Goal: Task Accomplishment & Management: Use online tool/utility

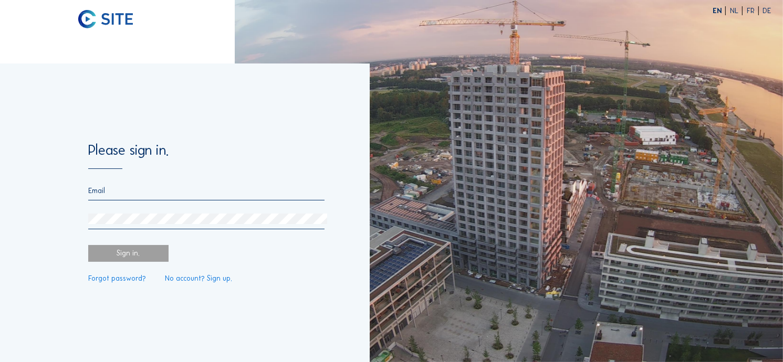
click at [99, 181] on form "Please sign in. Sign in. Forgot password? No account? Sign up." at bounding box center [206, 212] width 236 height 139
click at [100, 186] on input "email" at bounding box center [206, 190] width 236 height 9
type input "[EMAIL_ADDRESS][PERSON_NAME][DOMAIN_NAME]"
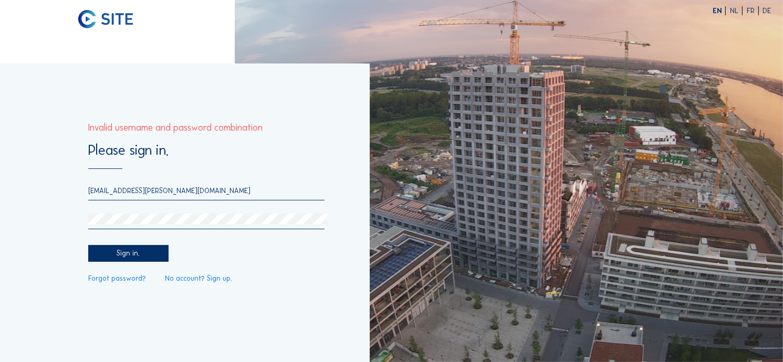
click at [44, 216] on div "Please sign in. [EMAIL_ADDRESS][PERSON_NAME][DOMAIN_NAME] Sign in. Forgot passw…" at bounding box center [184, 213] width 369 height 299
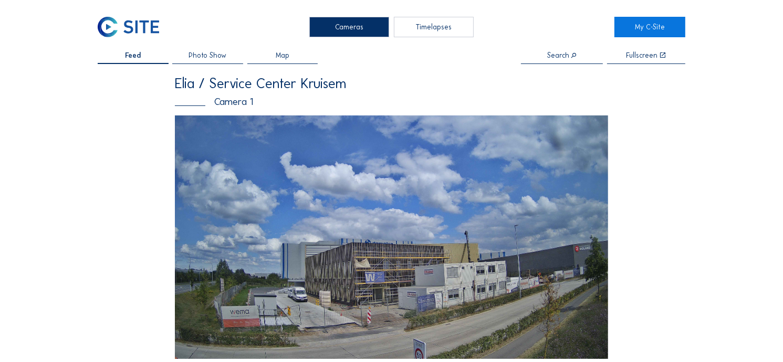
click at [439, 34] on div "Timelapses" at bounding box center [434, 27] width 80 height 20
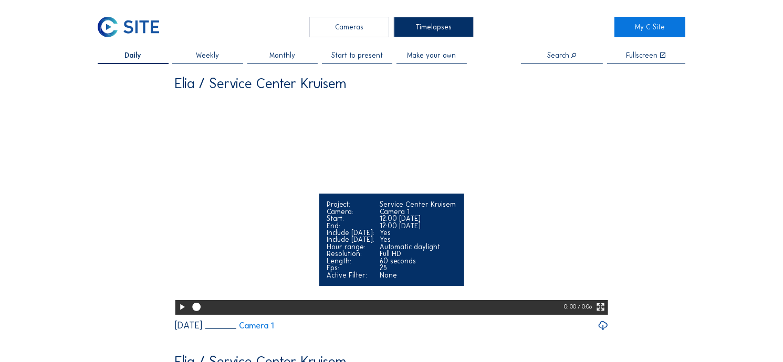
scroll to position [52, 0]
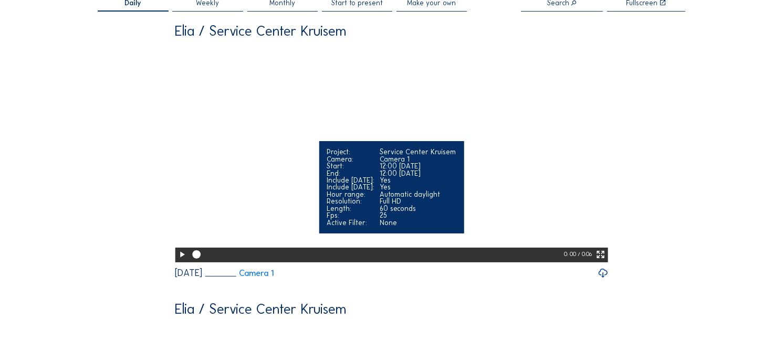
click at [178, 261] on icon at bounding box center [182, 255] width 10 height 12
